Goal: Find specific page/section

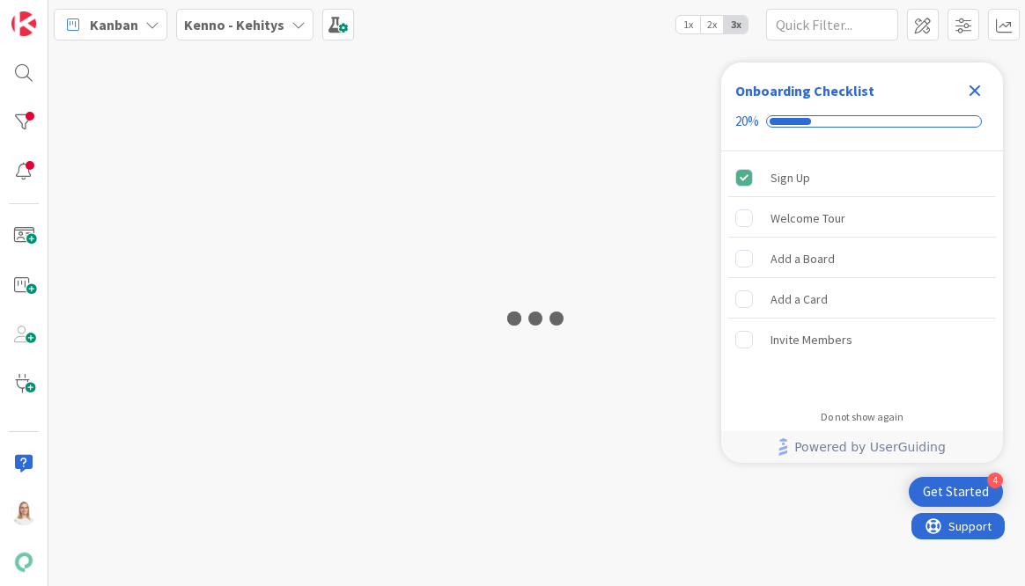
click at [969, 85] on icon "Close Checklist" at bounding box center [974, 90] width 11 height 11
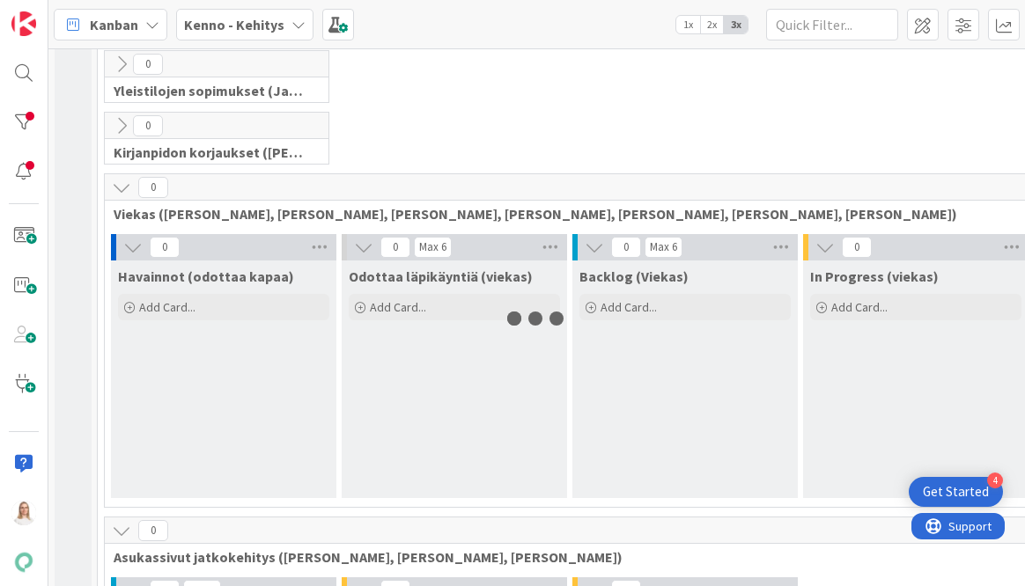
scroll to position [337, 0]
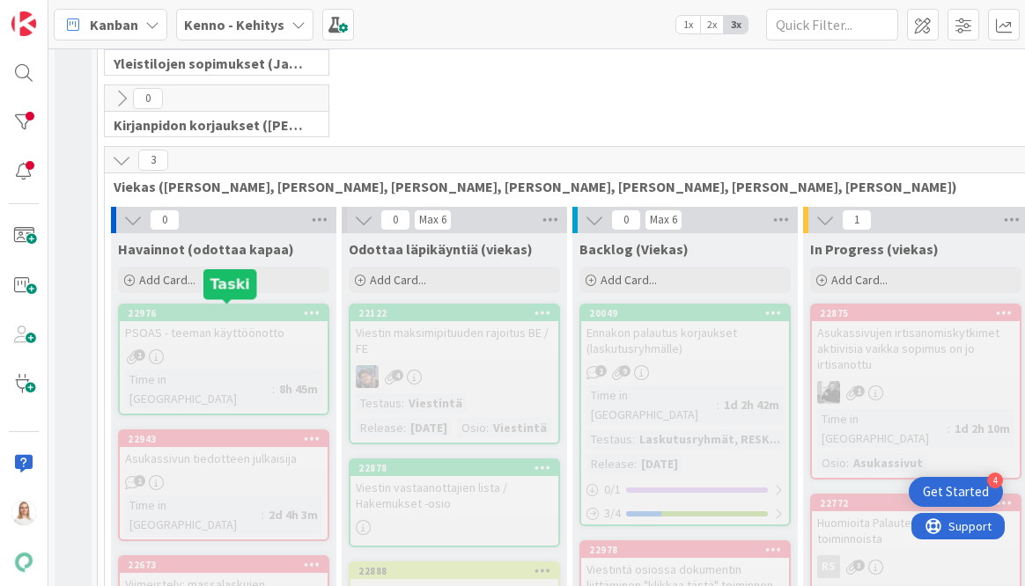
click at [211, 313] on div "22976" at bounding box center [228, 313] width 200 height 12
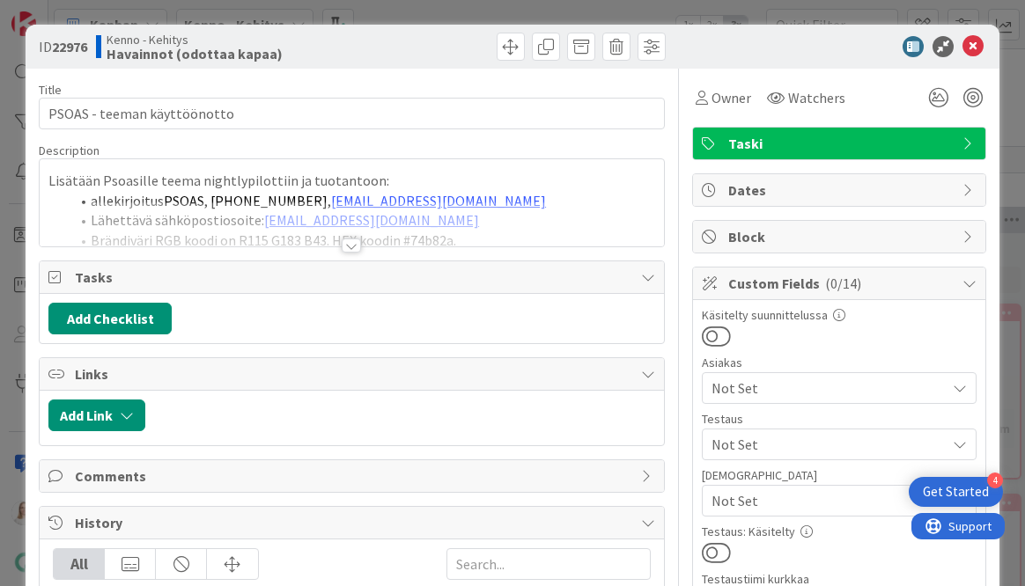
click at [347, 247] on div at bounding box center [351, 246] width 19 height 14
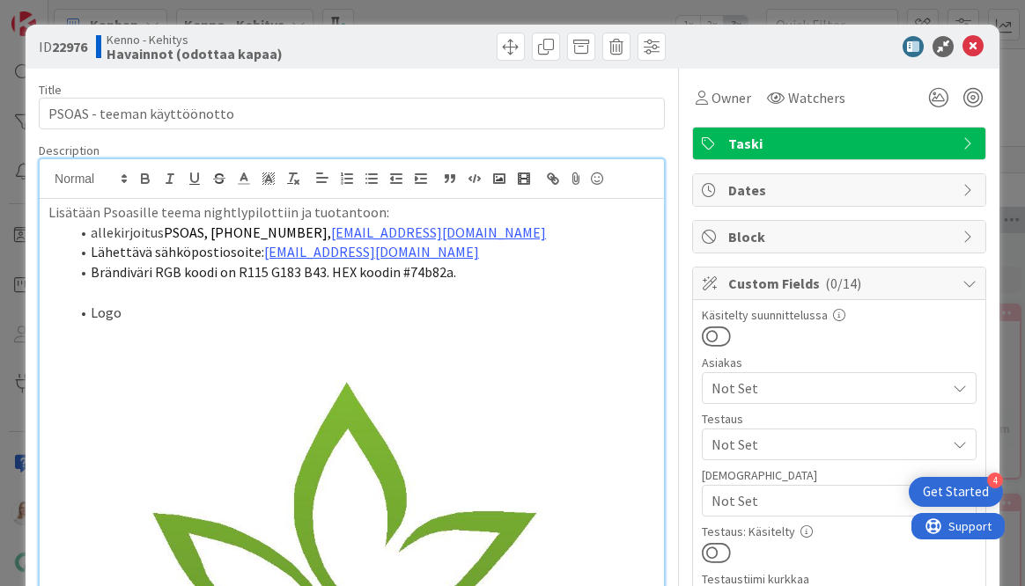
drag, startPoint x: 401, startPoint y: 268, endPoint x: 456, endPoint y: 268, distance: 55.5
click at [456, 268] on li "Brändiväri RGB koodi on R115 G183 B43. HEX koodin #74b82a." at bounding box center [362, 272] width 585 height 20
copy span "#74b82a."
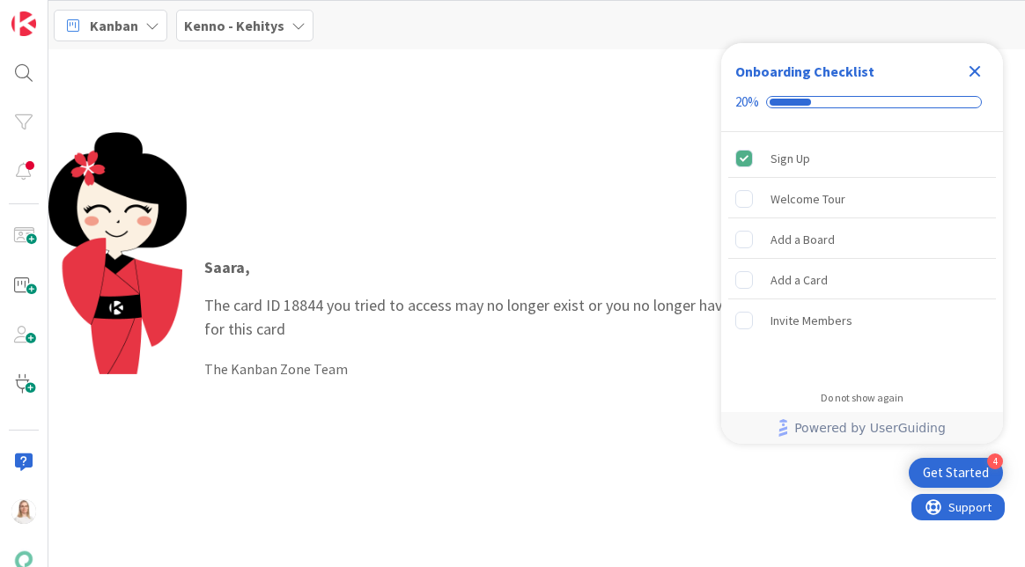
click at [979, 66] on icon "Close Checklist" at bounding box center [974, 71] width 11 height 11
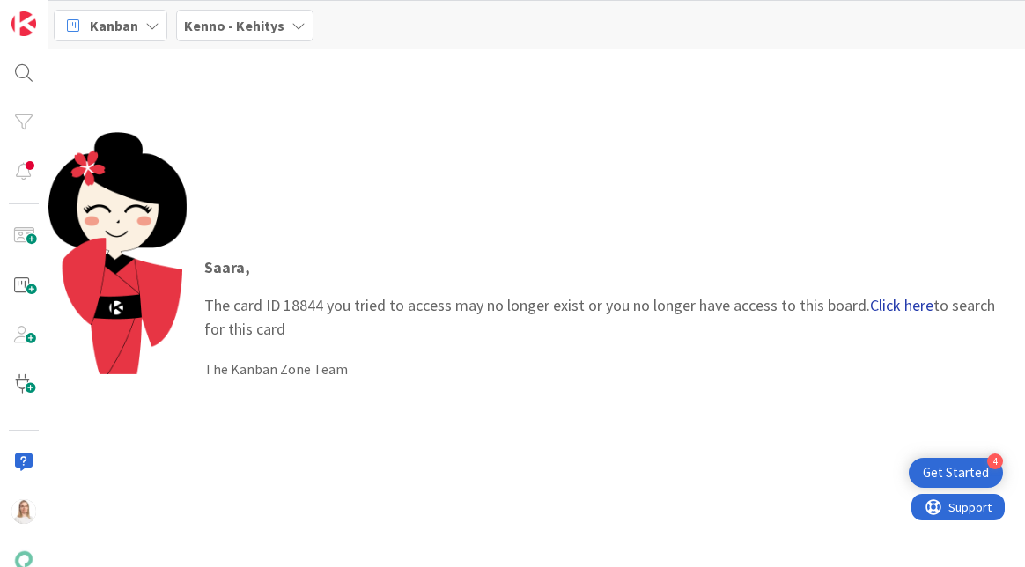
click at [893, 310] on link "Click here" at bounding box center [901, 305] width 63 height 20
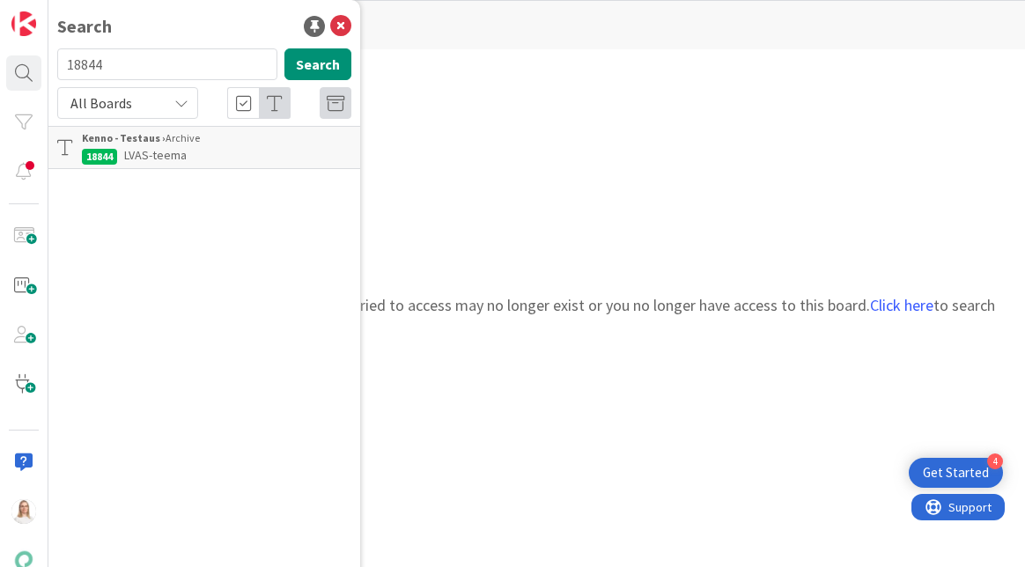
click at [244, 150] on p "LVAS-teema" at bounding box center [216, 155] width 269 height 18
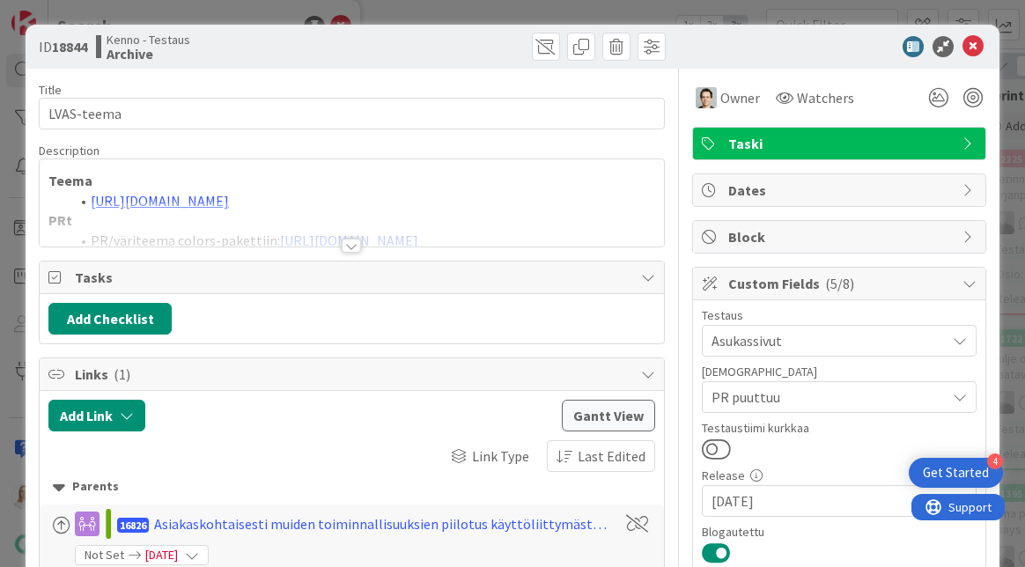
click at [353, 246] on div at bounding box center [351, 246] width 19 height 14
